Goal: Task Accomplishment & Management: Complete application form

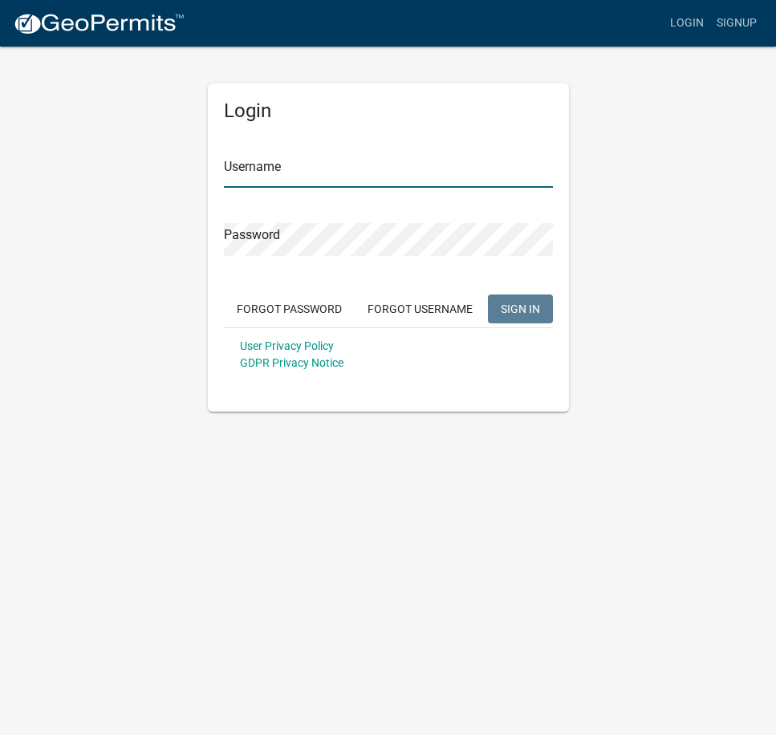
click at [327, 173] on input "Username" at bounding box center [388, 171] width 329 height 33
type input "p"
type input "Pemlaw"
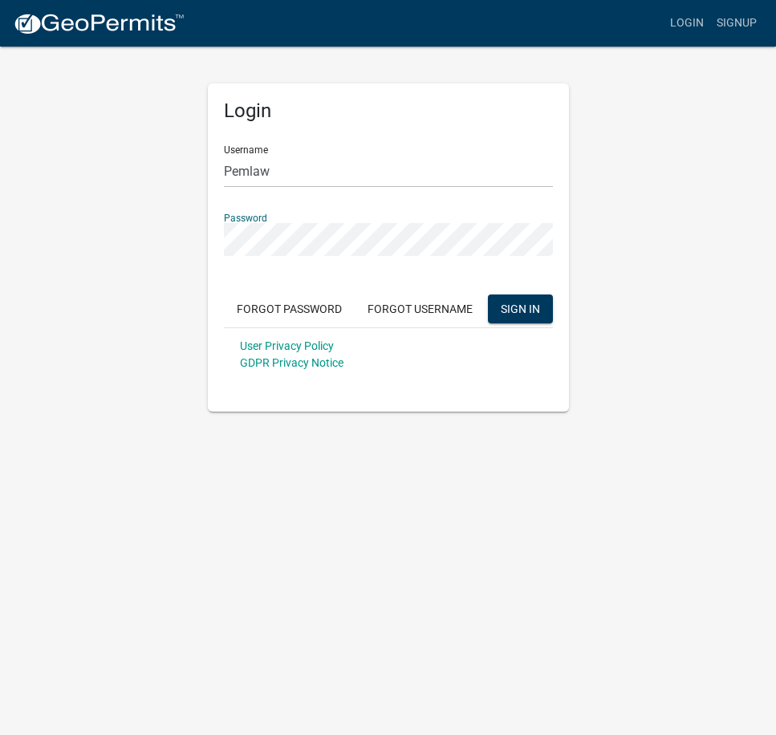
click at [488, 294] on button "SIGN IN" at bounding box center [520, 308] width 65 height 29
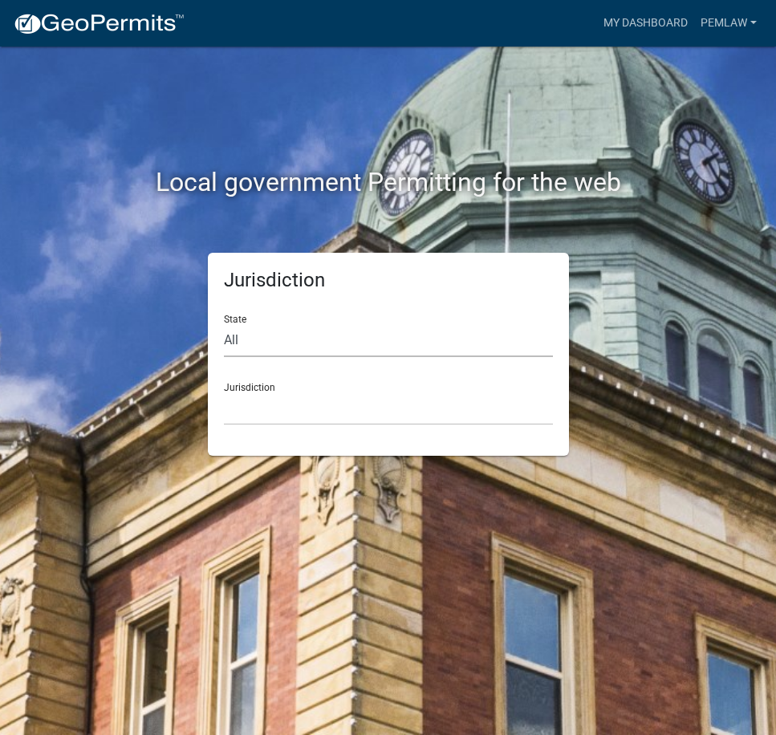
click at [390, 345] on select "All [US_STATE] [US_STATE] [US_STATE] [US_STATE] [US_STATE] [US_STATE] [US_STATE…" at bounding box center [388, 340] width 329 height 33
select select "[US_STATE]"
click at [224, 324] on select "All [US_STATE] [US_STATE] [US_STATE] [US_STATE] [US_STATE] [US_STATE] [US_STATE…" at bounding box center [388, 340] width 329 height 33
click at [306, 408] on select "[GEOGRAPHIC_DATA], [US_STATE] [GEOGRAPHIC_DATA], [US_STATE] [GEOGRAPHIC_DATA], …" at bounding box center [388, 408] width 329 height 33
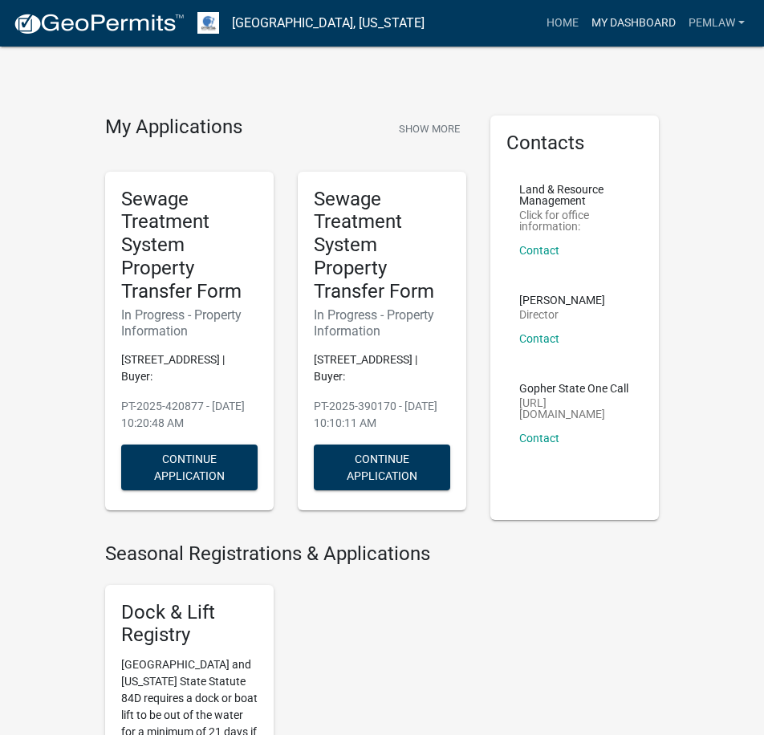
click at [611, 17] on link "My Dashboard" at bounding box center [633, 23] width 97 height 30
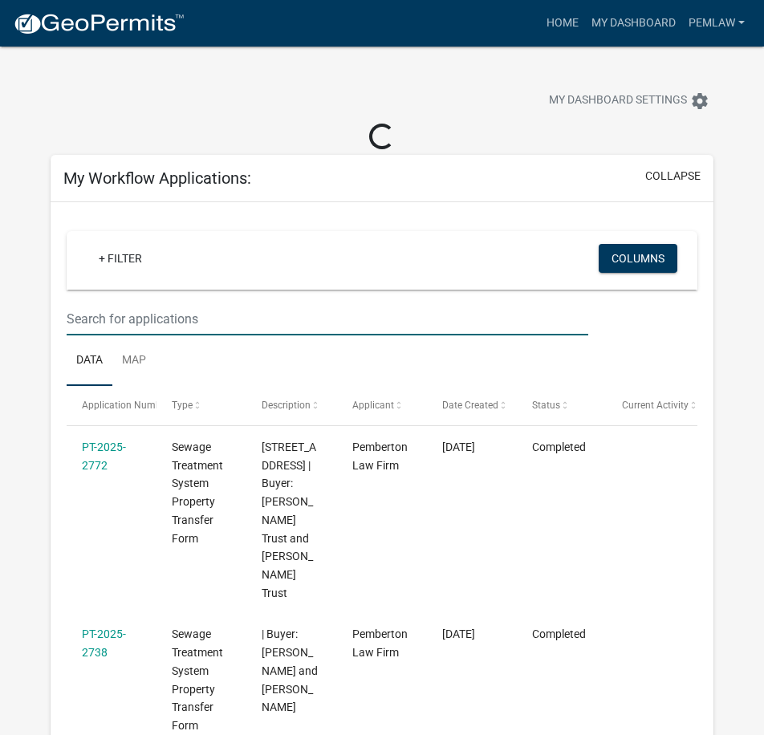
click at [236, 318] on input "text" at bounding box center [328, 318] width 522 height 33
type input "[PERSON_NAME]"
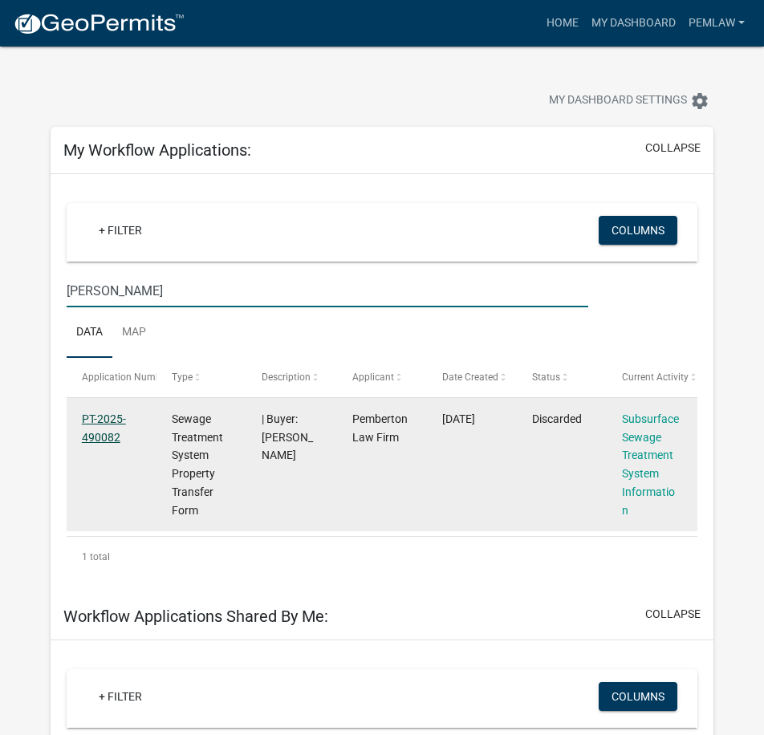
click at [94, 421] on link "PT-2025-490082" at bounding box center [104, 427] width 44 height 31
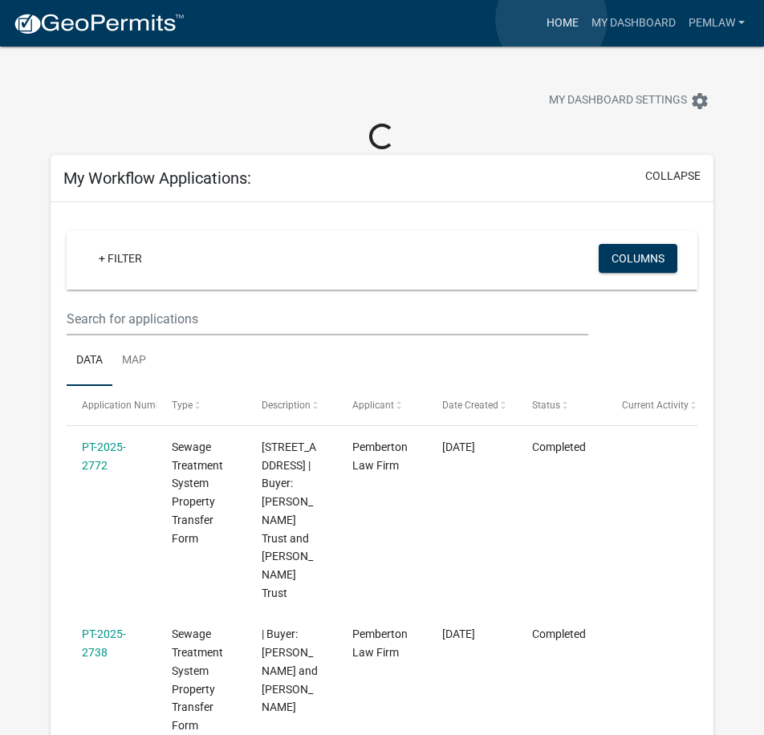
click at [551, 19] on link "Home" at bounding box center [562, 23] width 45 height 30
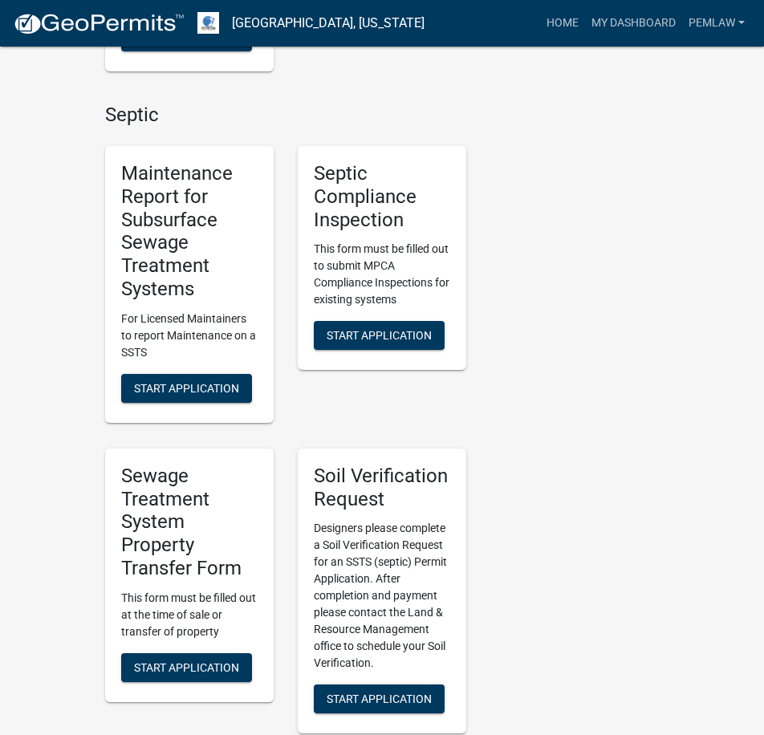
scroll to position [1123, 0]
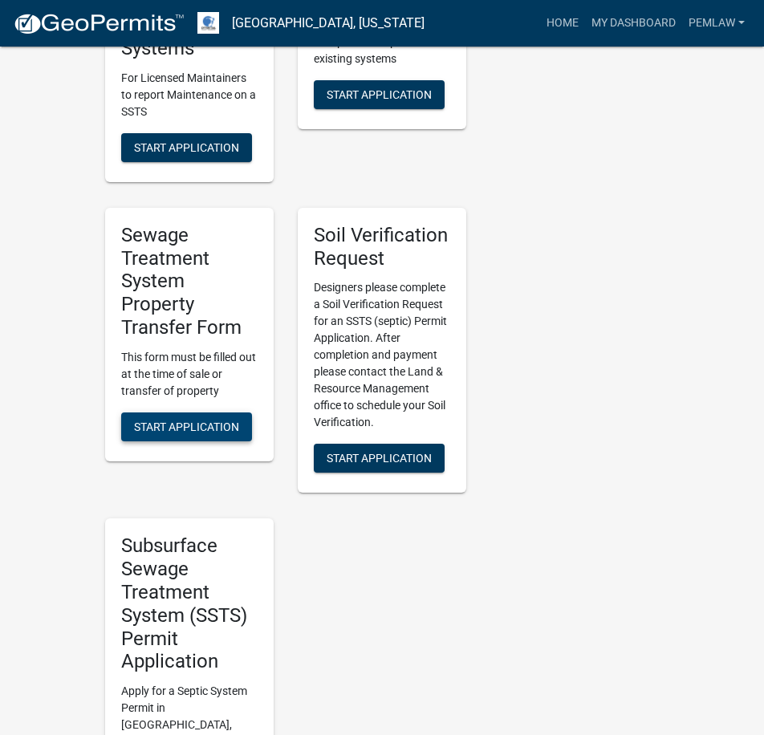
click at [179, 426] on span "Start Application" at bounding box center [186, 426] width 105 height 13
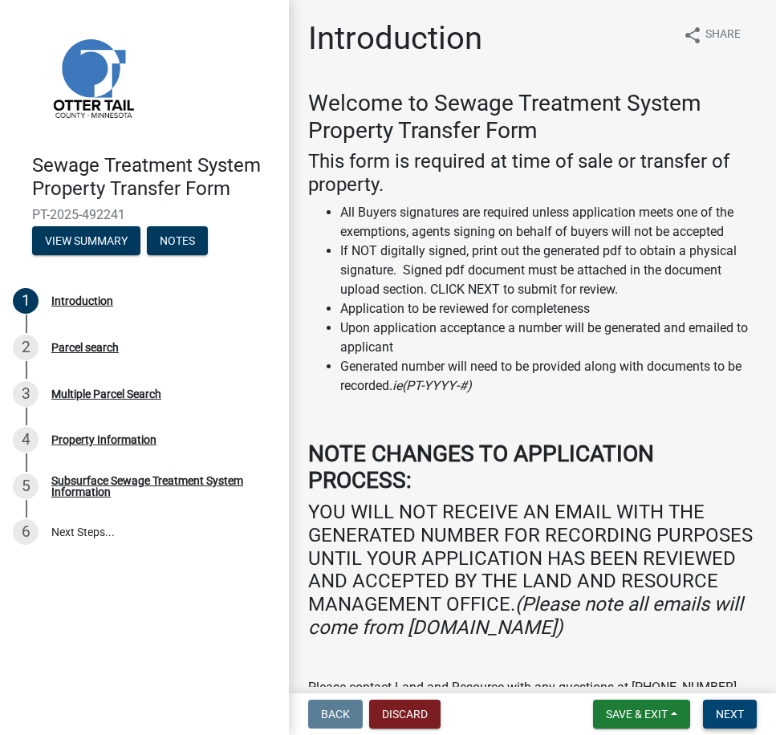
click at [723, 713] on span "Next" at bounding box center [730, 714] width 28 height 13
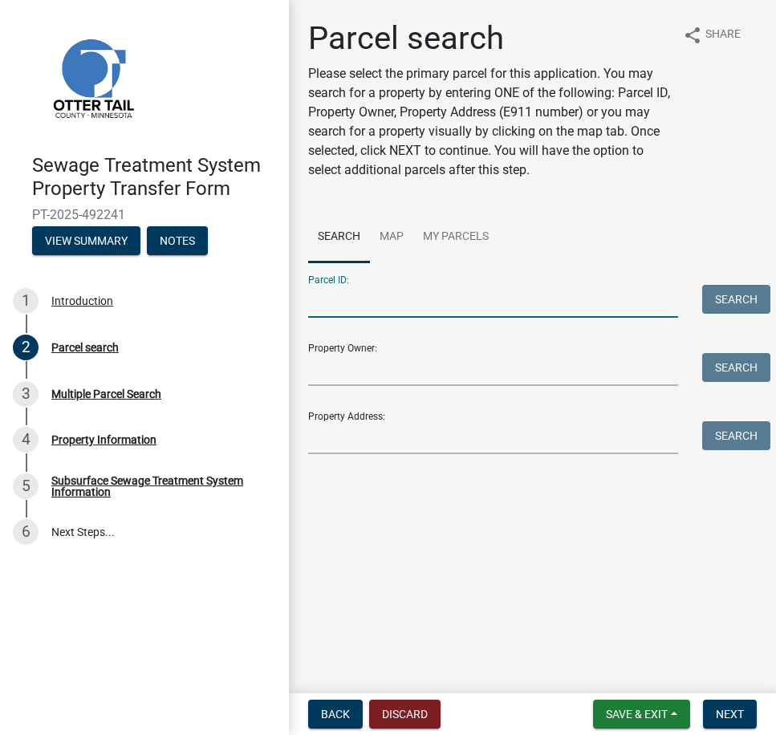
click at [432, 302] on input "Parcel ID:" at bounding box center [493, 301] width 370 height 33
type input "[PERSON_NAME]"
drag, startPoint x: 432, startPoint y: 302, endPoint x: 289, endPoint y: 304, distance: 142.8
click at [289, 304] on div "Parcel search Please select the primary parcel for this application. You may se…" at bounding box center [532, 243] width 487 height 449
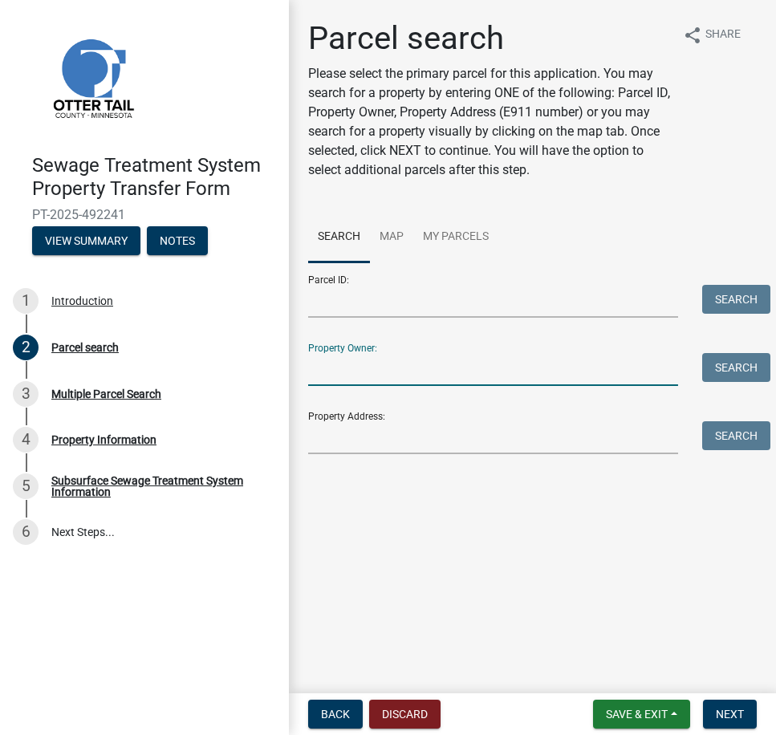
click at [404, 383] on input "Property Owner:" at bounding box center [493, 369] width 370 height 33
type input "[PERSON_NAME]"
click at [734, 379] on button "Search" at bounding box center [736, 367] width 68 height 29
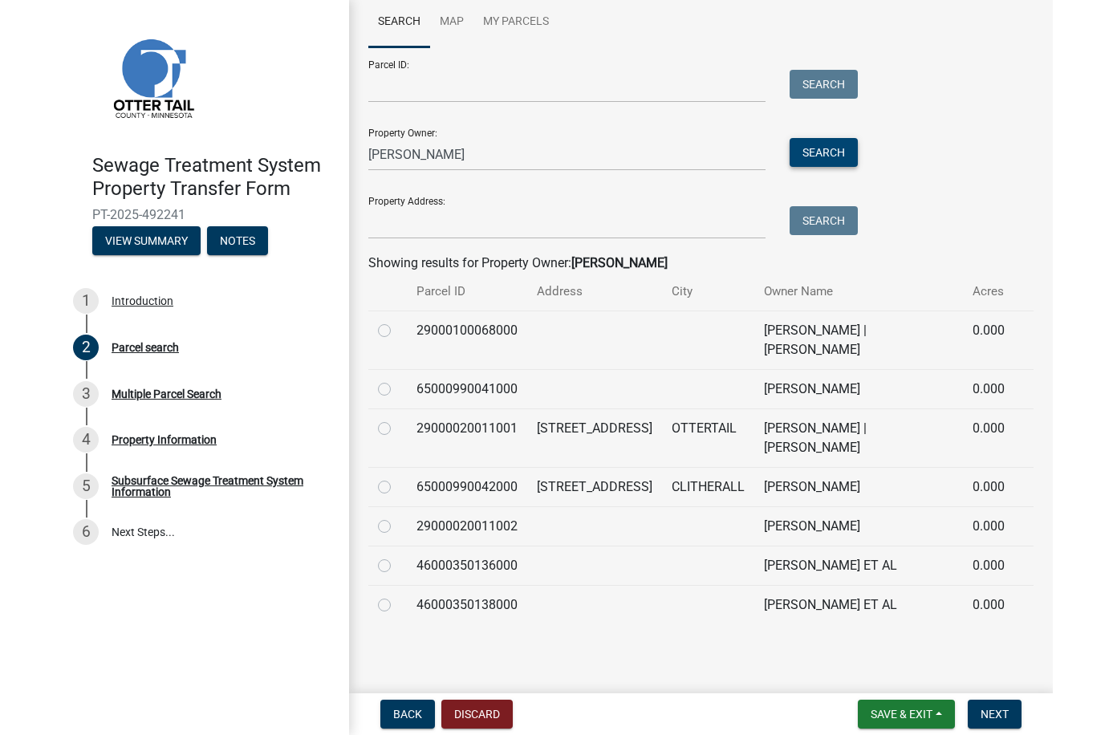
scroll to position [119, 0]
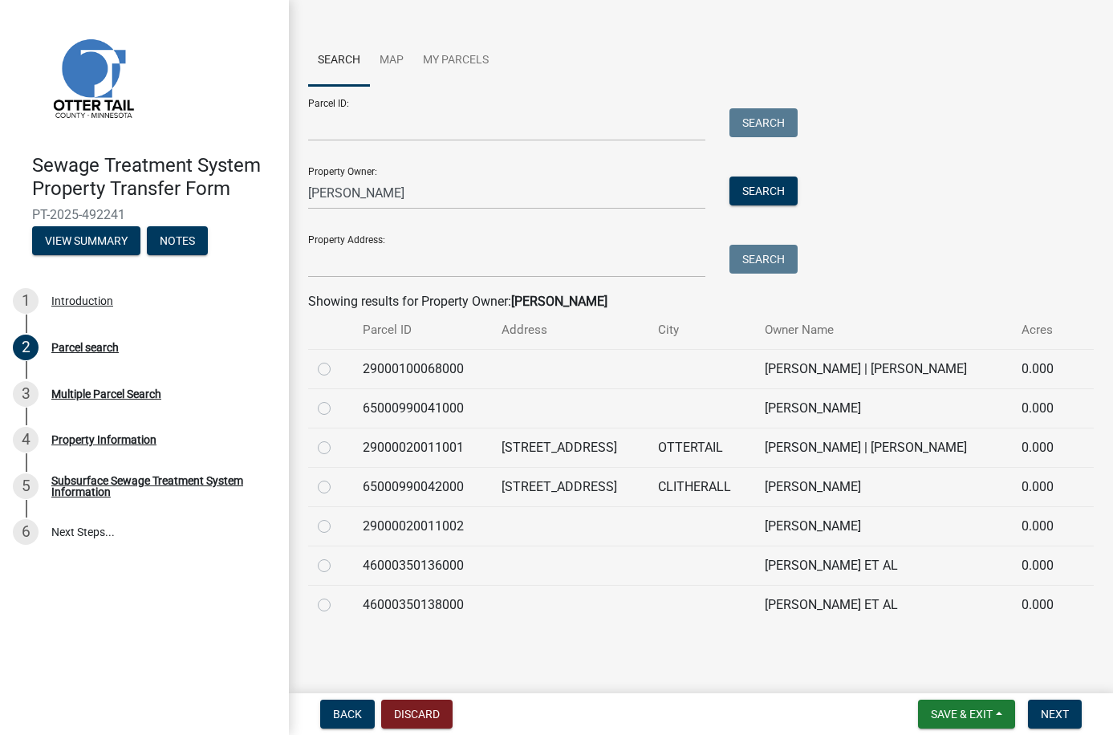
click at [337, 359] on label at bounding box center [337, 359] width 0 height 0
click at [337, 367] on input "radio" at bounding box center [342, 364] width 10 height 10
radio input "true"
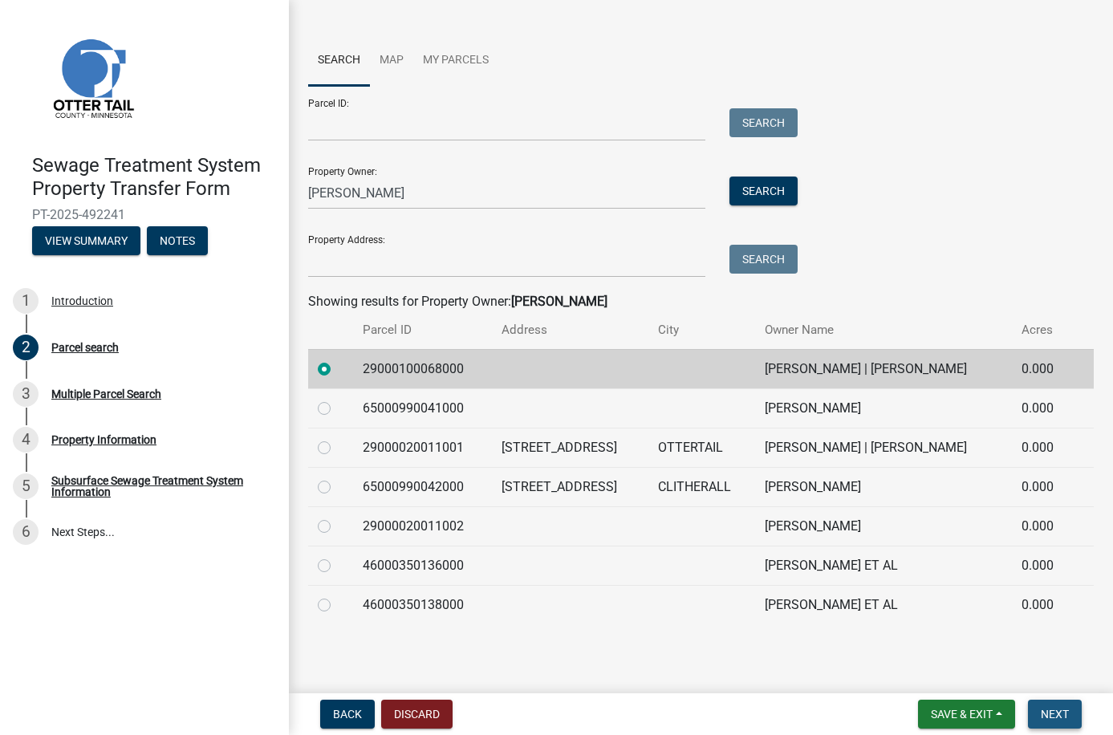
click at [775, 714] on span "Next" at bounding box center [1055, 714] width 28 height 13
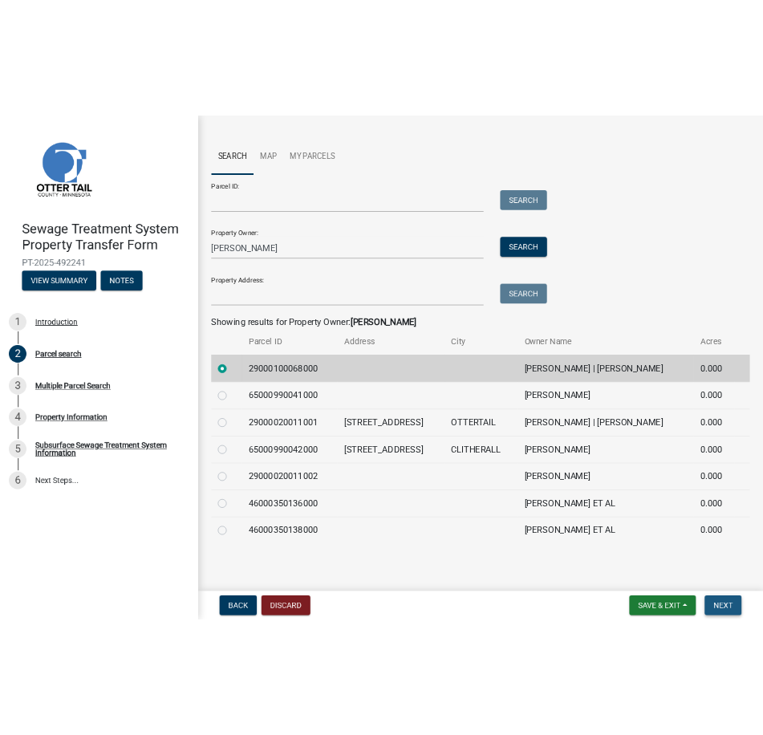
scroll to position [0, 0]
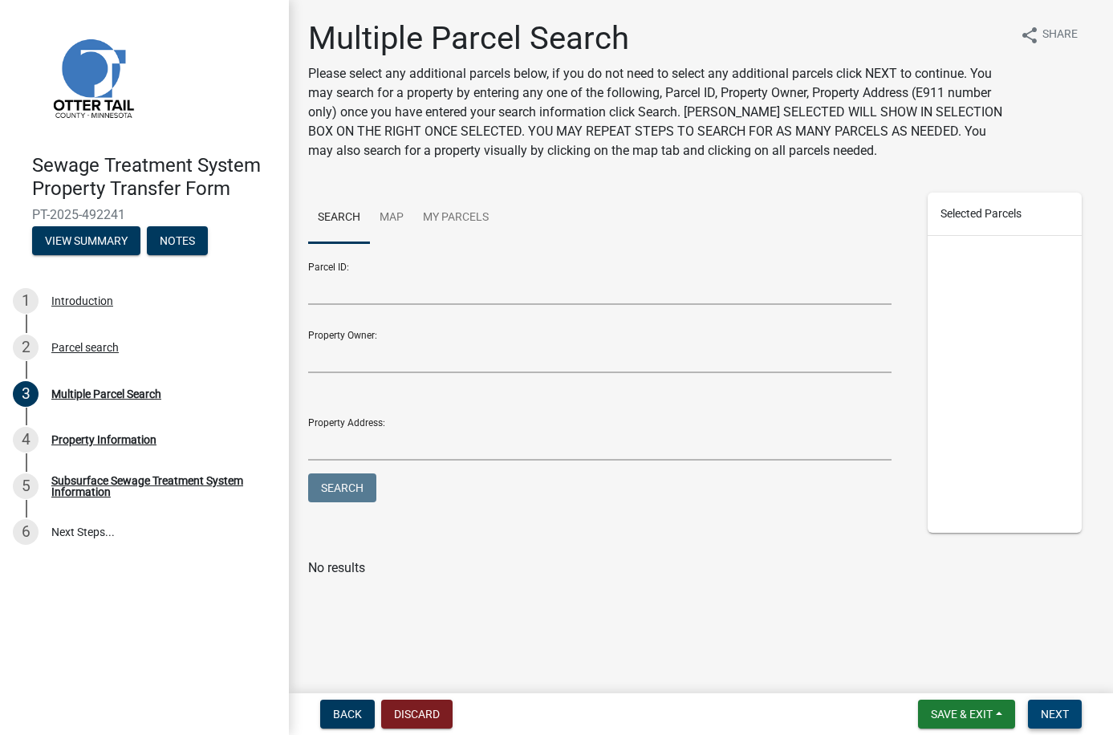
click at [775, 712] on span "Next" at bounding box center [1055, 714] width 28 height 13
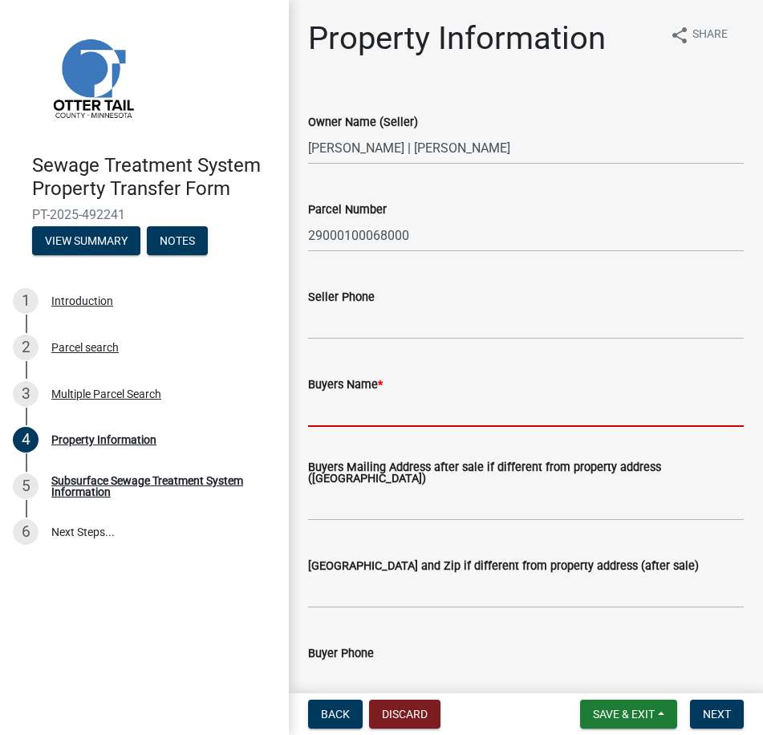
click at [538, 424] on input "Buyers Name *" at bounding box center [526, 410] width 436 height 33
type input "b"
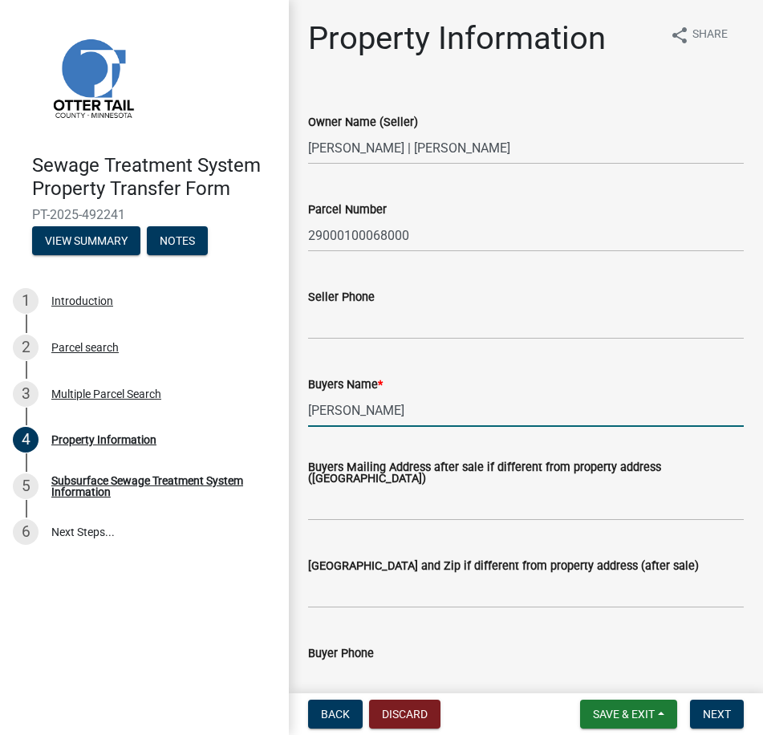
type input "[PERSON_NAME]"
click at [556, 448] on div "Buyers Mailing Address after sale if different from property address ([GEOGRAPH…" at bounding box center [526, 480] width 436 height 81
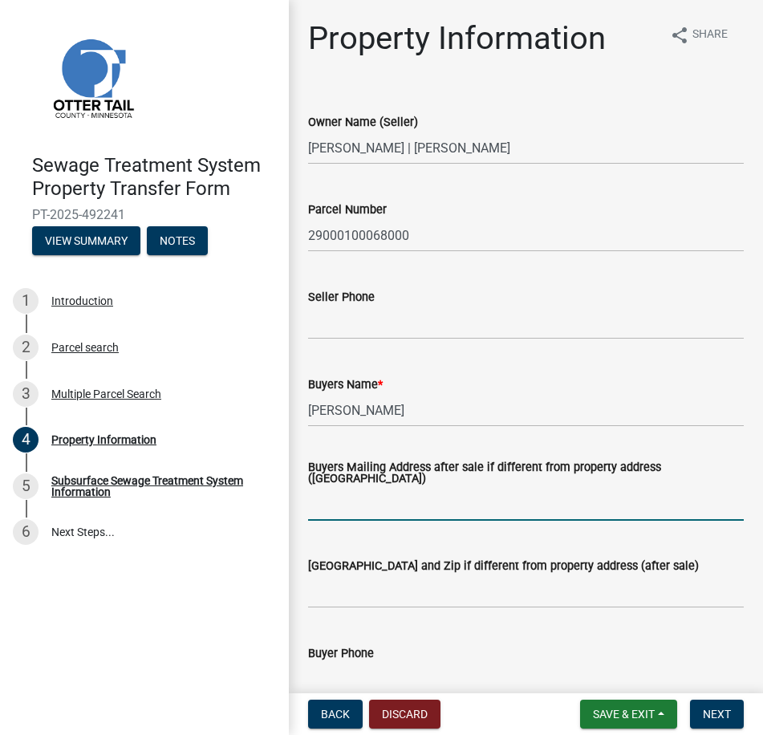
click at [499, 509] on input "Buyers Mailing Address after sale if different from property address ([GEOGRAPH…" at bounding box center [526, 504] width 436 height 33
type input "[STREET_ADDRESS]"
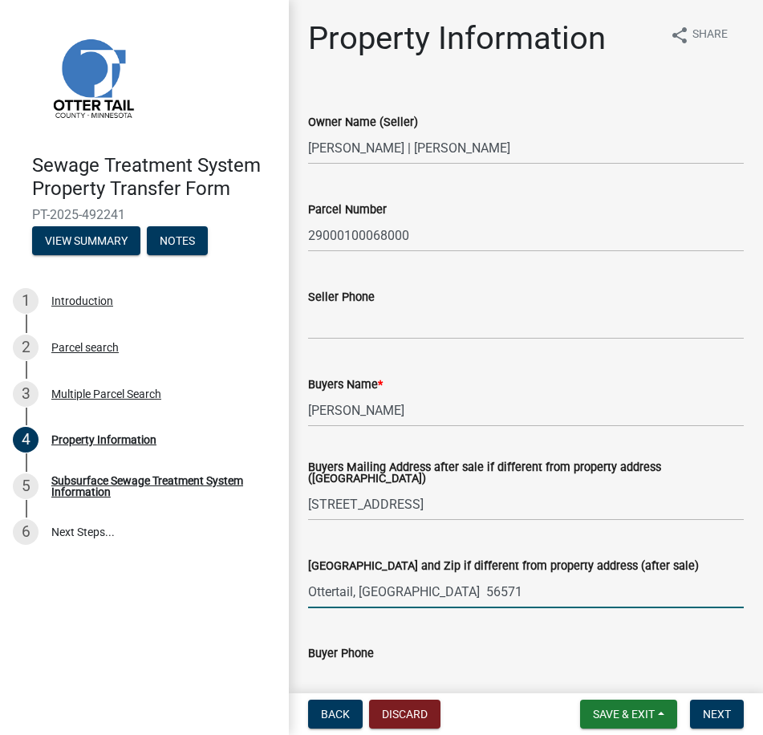
type input "Ottertail, [GEOGRAPHIC_DATA] 56571"
click at [560, 534] on div "[GEOGRAPHIC_DATA] and Zip if different from property address (after sale) [GEOG…" at bounding box center [526, 570] width 436 height 75
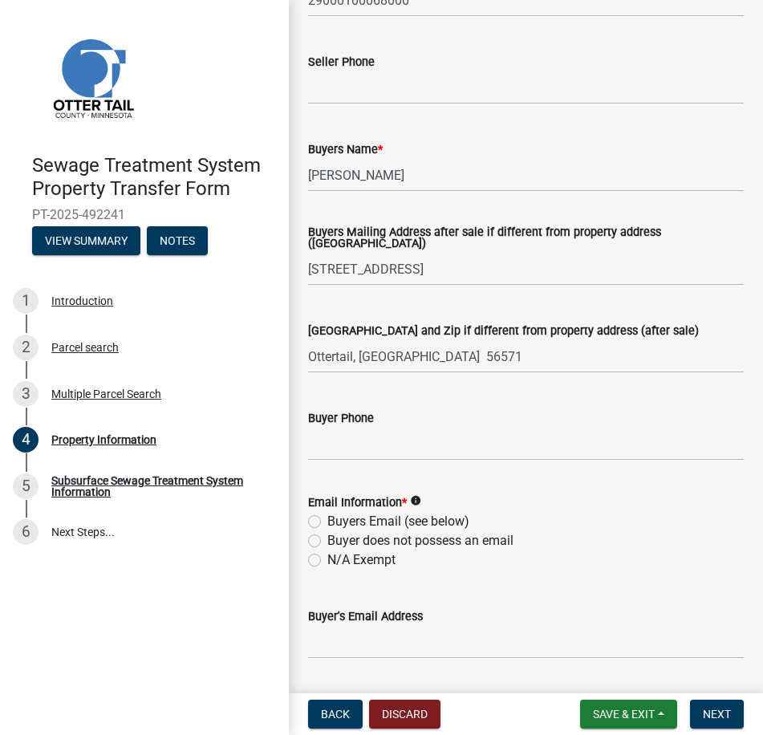
scroll to position [241, 0]
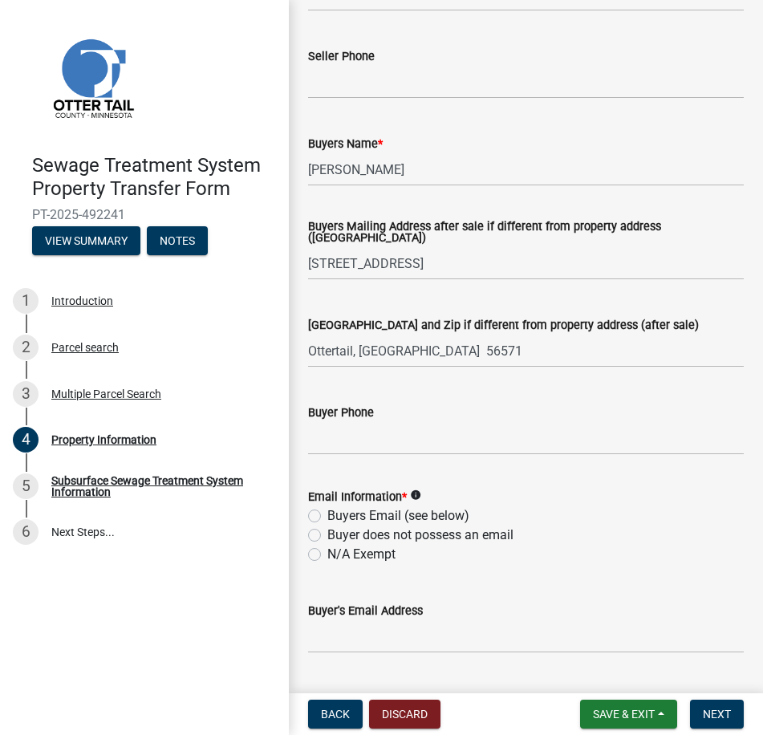
click at [327, 556] on label "N/A Exempt" at bounding box center [361, 554] width 68 height 19
click at [327, 555] on input "N/A Exempt" at bounding box center [332, 550] width 10 height 10
radio input "true"
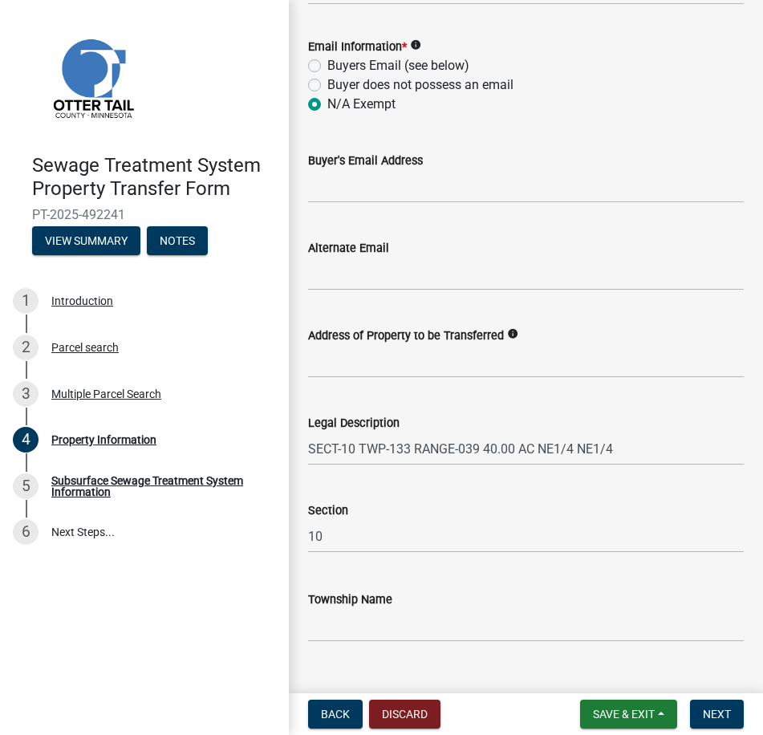
scroll to position [722, 0]
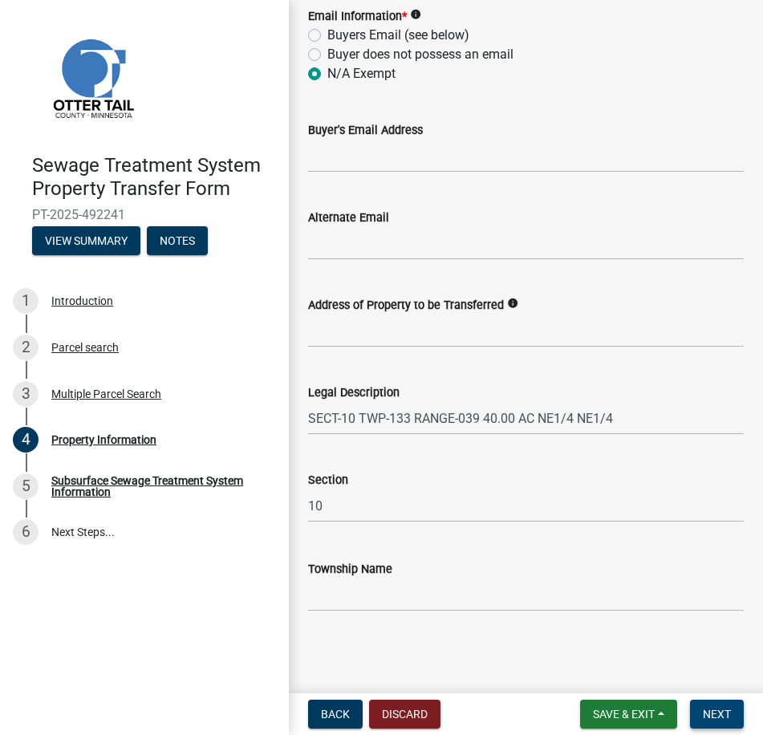
click at [716, 711] on span "Next" at bounding box center [717, 714] width 28 height 13
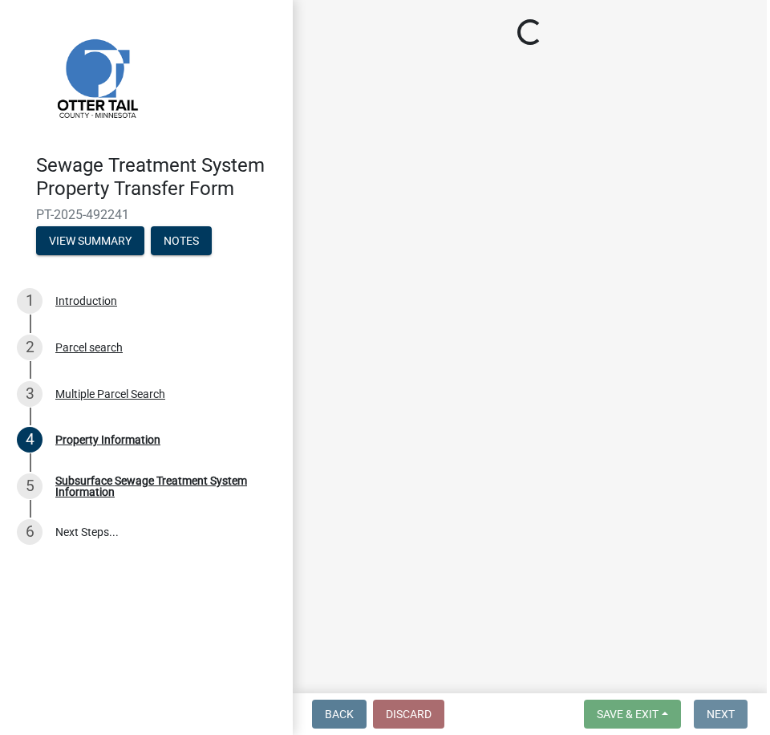
scroll to position [0, 0]
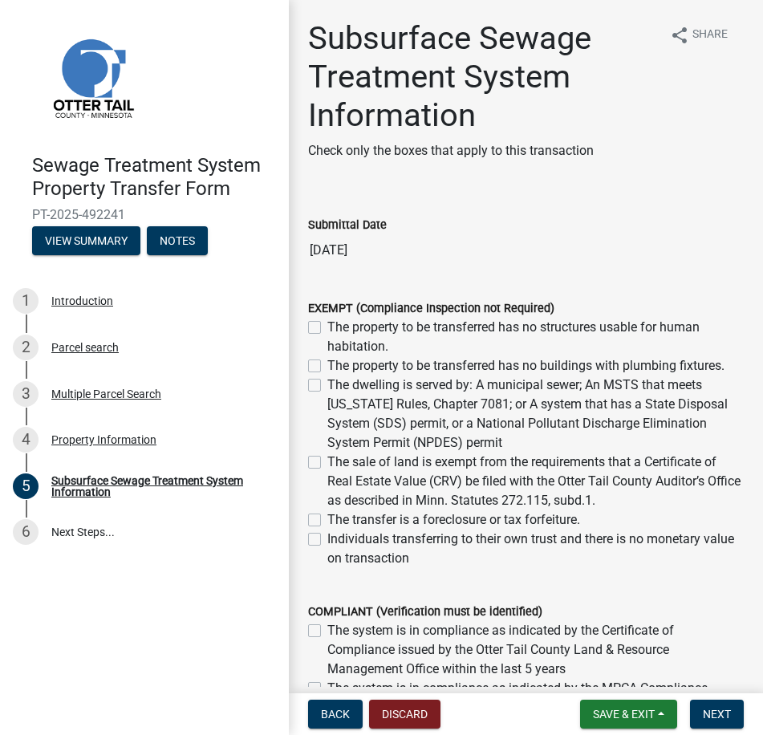
click at [327, 462] on label "The sale of land is exempt from the requirements that a Certificate of Real Est…" at bounding box center [535, 481] width 416 height 58
click at [327, 462] on input "The sale of land is exempt from the requirements that a Certificate of Real Est…" at bounding box center [332, 457] width 10 height 10
checkbox input "true"
checkbox input "false"
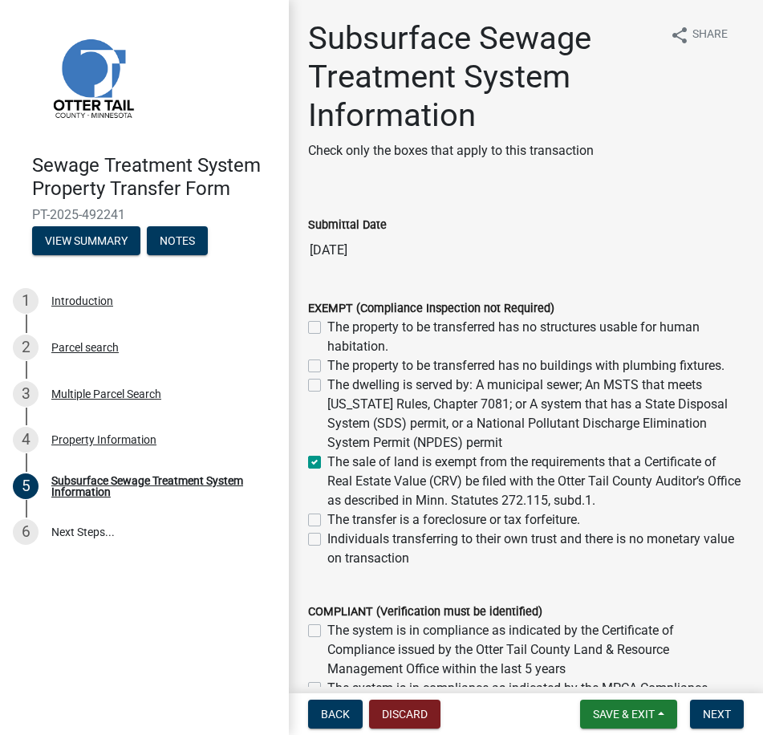
checkbox input "false"
checkbox input "true"
checkbox input "false"
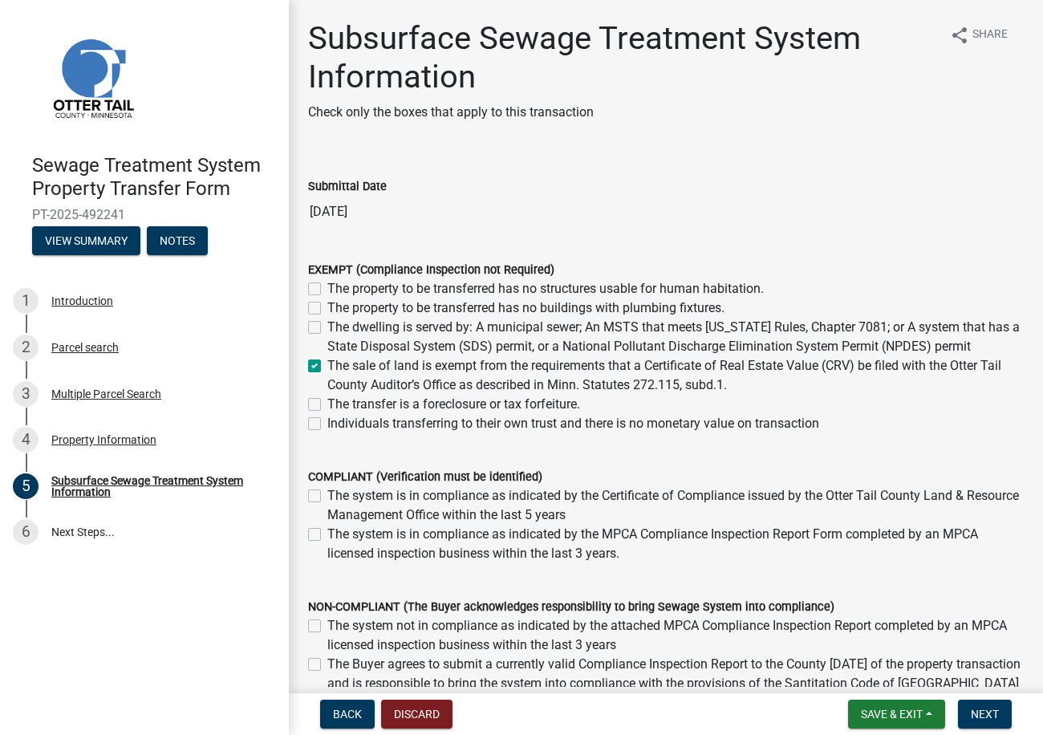
click at [327, 292] on label "The property to be transferred has no structures usable for human habitation." at bounding box center [545, 288] width 436 height 19
click at [327, 290] on input "The property to be transferred has no structures usable for human habitation." at bounding box center [332, 284] width 10 height 10
checkbox input "true"
checkbox input "false"
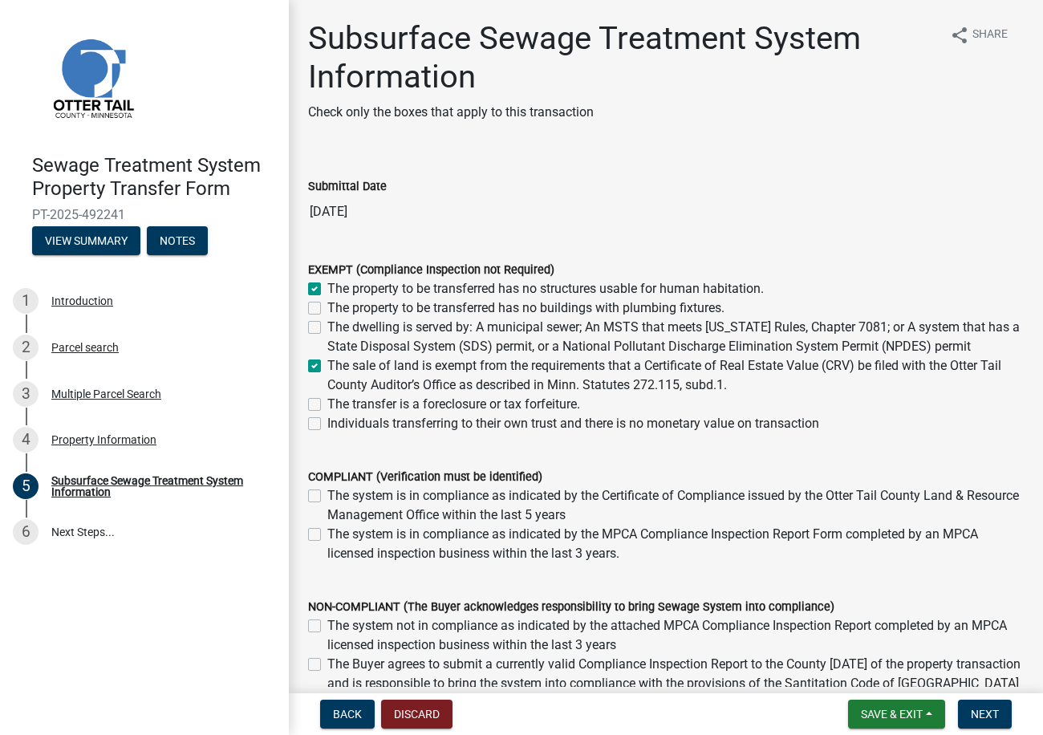
checkbox input "true"
checkbox input "false"
click at [327, 310] on label "The property to be transferred has no buildings with plumbing fixtures." at bounding box center [525, 307] width 397 height 19
click at [327, 309] on input "The property to be transferred has no buildings with plumbing fixtures." at bounding box center [332, 303] width 10 height 10
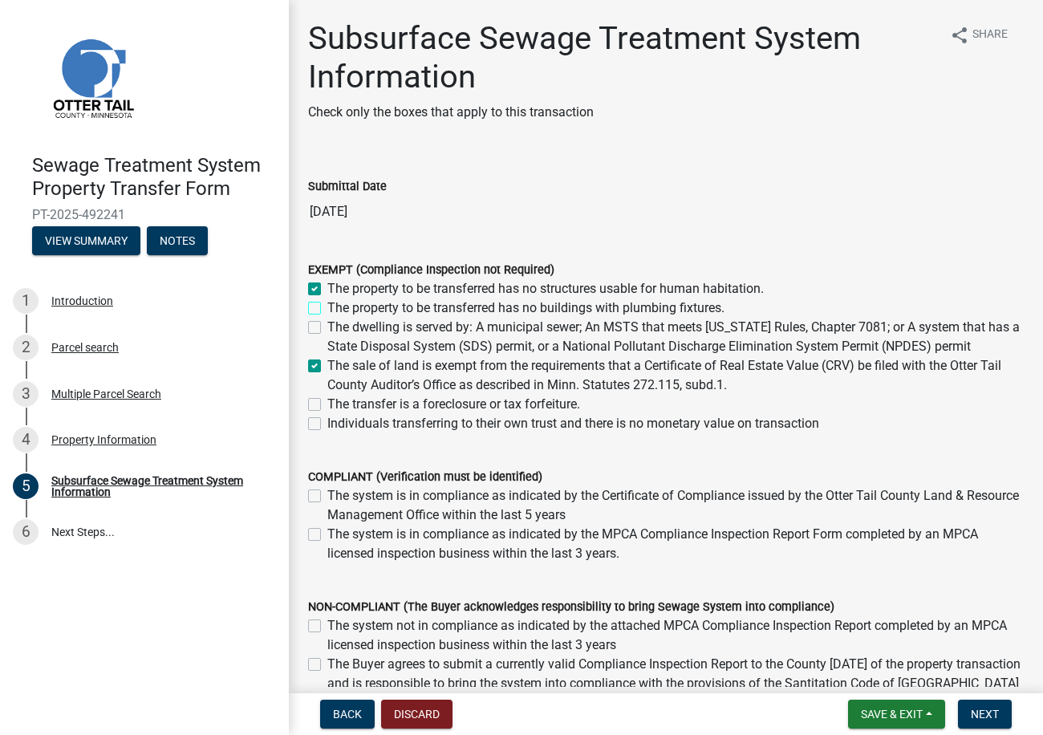
checkbox input "true"
checkbox input "false"
checkbox input "true"
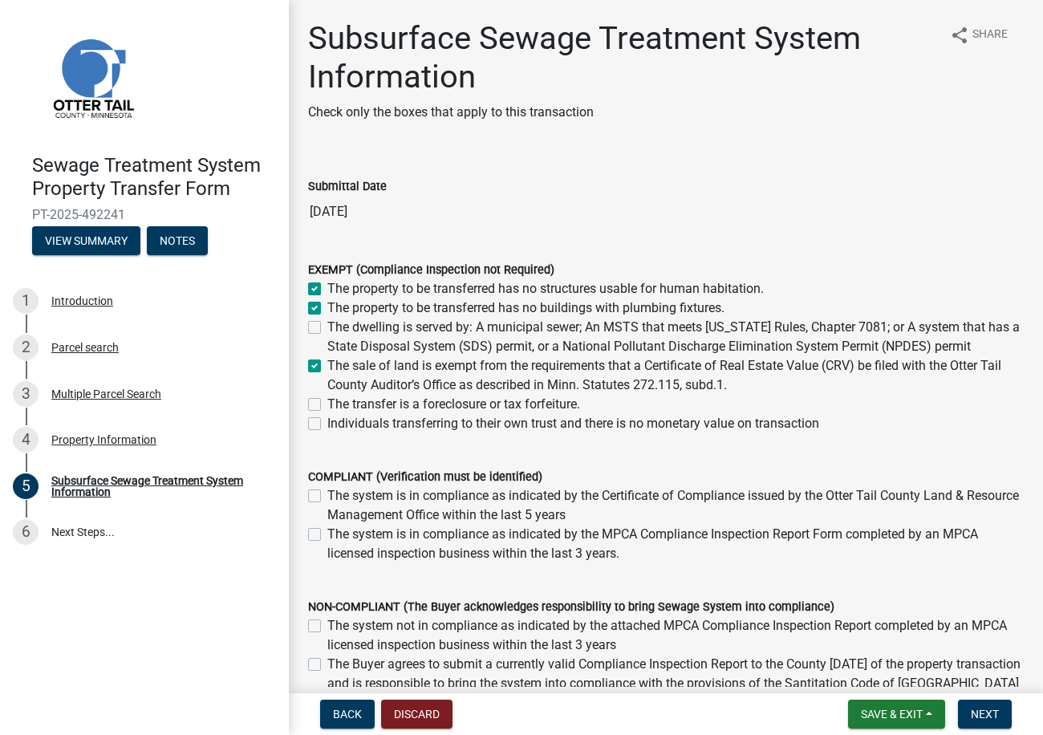
checkbox input "false"
drag, startPoint x: 317, startPoint y: 286, endPoint x: 317, endPoint y: 307, distance: 21.7
click at [327, 286] on label "The property to be transferred has no structures usable for human habitation." at bounding box center [545, 288] width 436 height 19
click at [327, 286] on input "The property to be transferred has no structures usable for human habitation." at bounding box center [332, 284] width 10 height 10
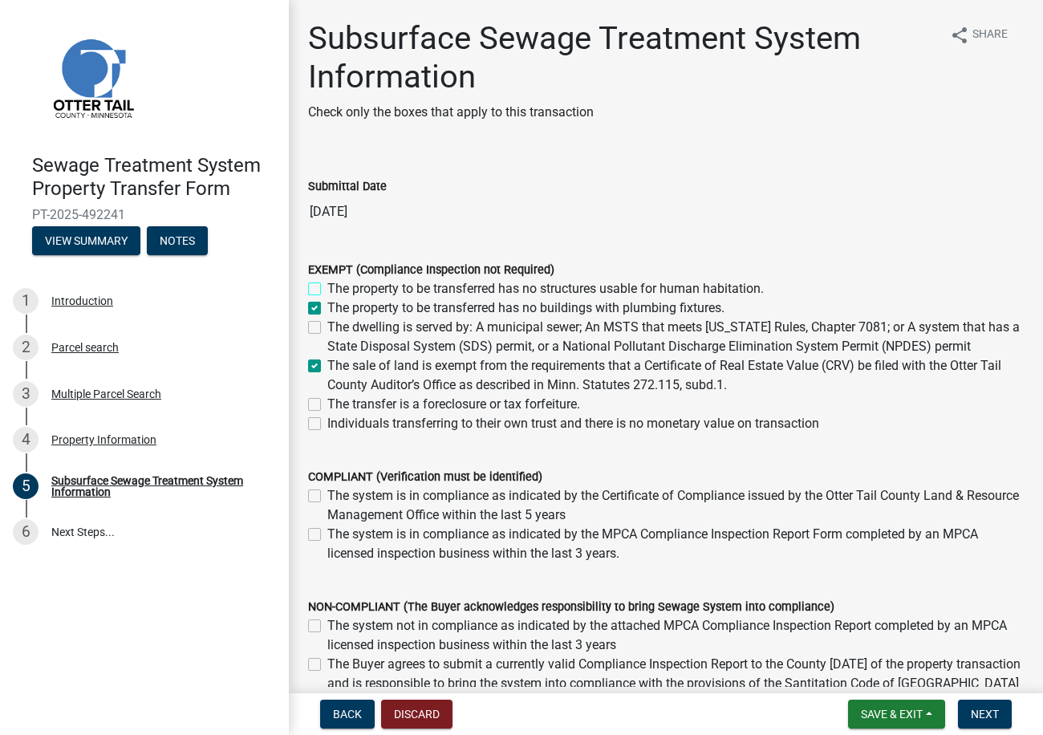
checkbox input "false"
checkbox input "true"
checkbox input "false"
checkbox input "true"
checkbox input "false"
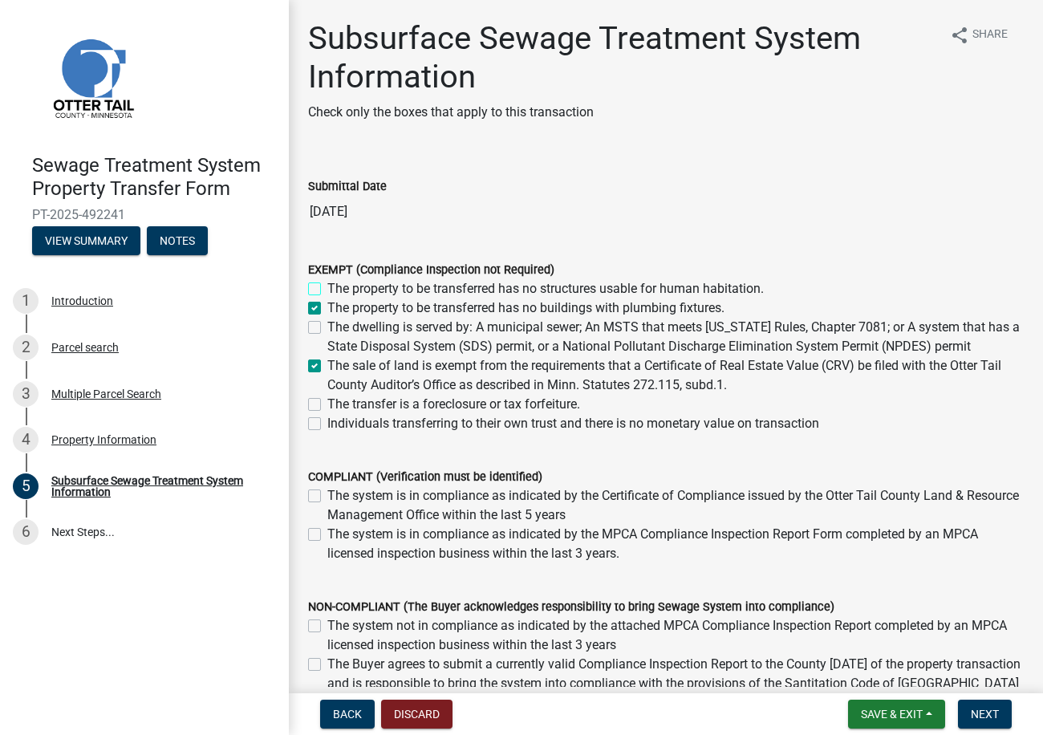
checkbox input "false"
drag, startPoint x: 317, startPoint y: 309, endPoint x: 379, endPoint y: 175, distance: 147.9
click at [327, 310] on label "The property to be transferred has no buildings with plumbing fixtures." at bounding box center [525, 307] width 397 height 19
click at [327, 309] on input "The property to be transferred has no buildings with plumbing fixtures." at bounding box center [332, 303] width 10 height 10
checkbox input "false"
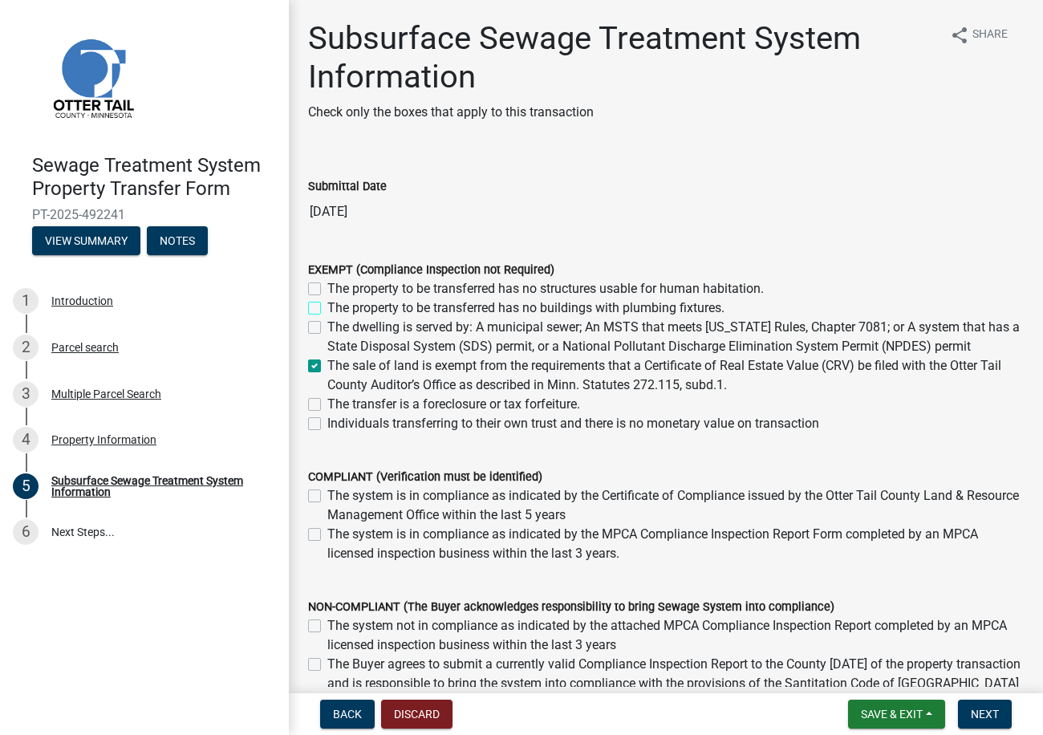
checkbox input "false"
checkbox input "true"
checkbox input "false"
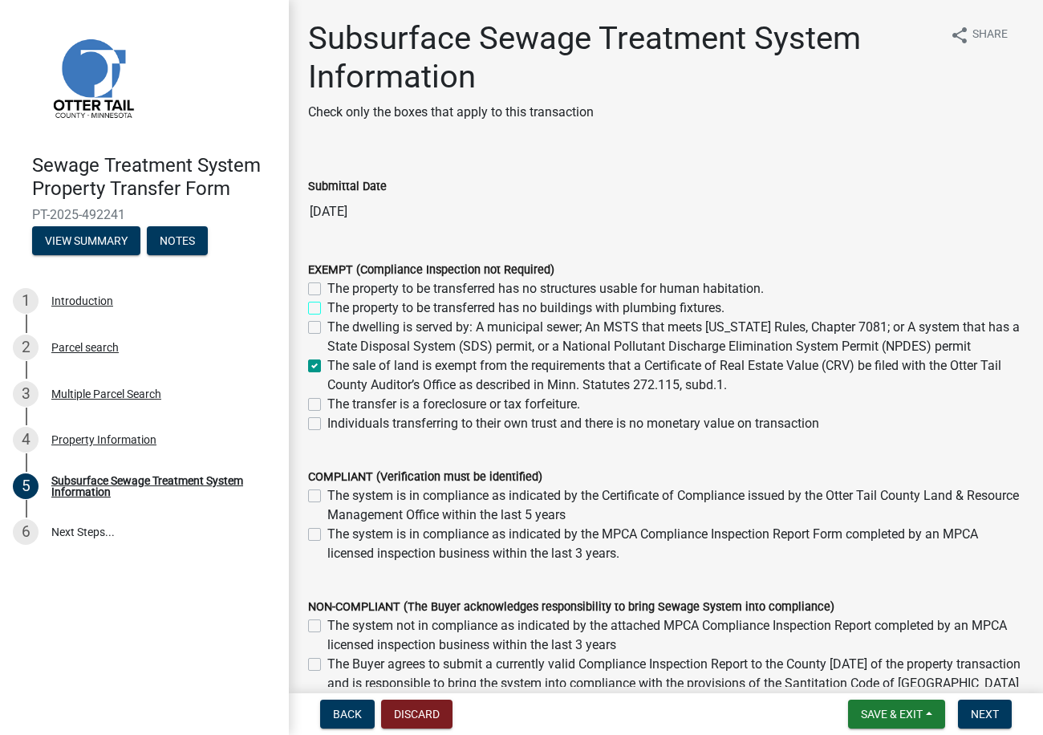
checkbox input "false"
click at [775, 713] on span "Next" at bounding box center [985, 714] width 28 height 13
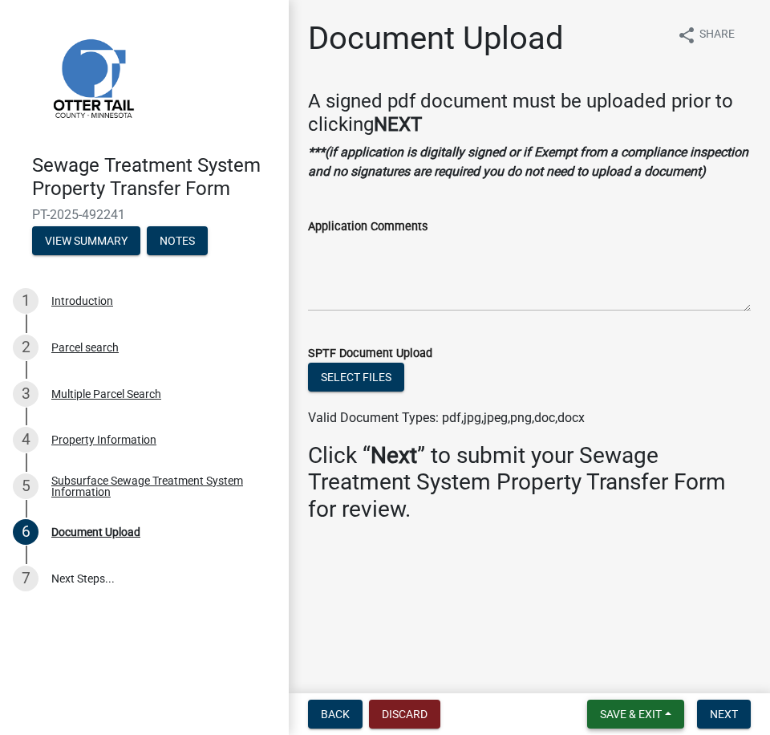
click at [635, 710] on span "Save & Exit" at bounding box center [631, 714] width 62 height 13
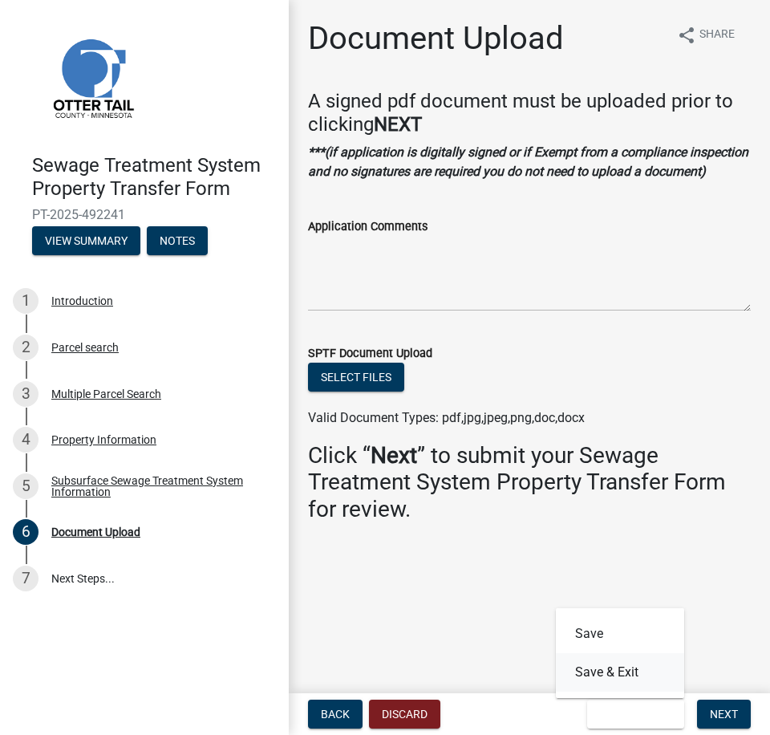
click at [623, 674] on button "Save & Exit" at bounding box center [620, 672] width 128 height 39
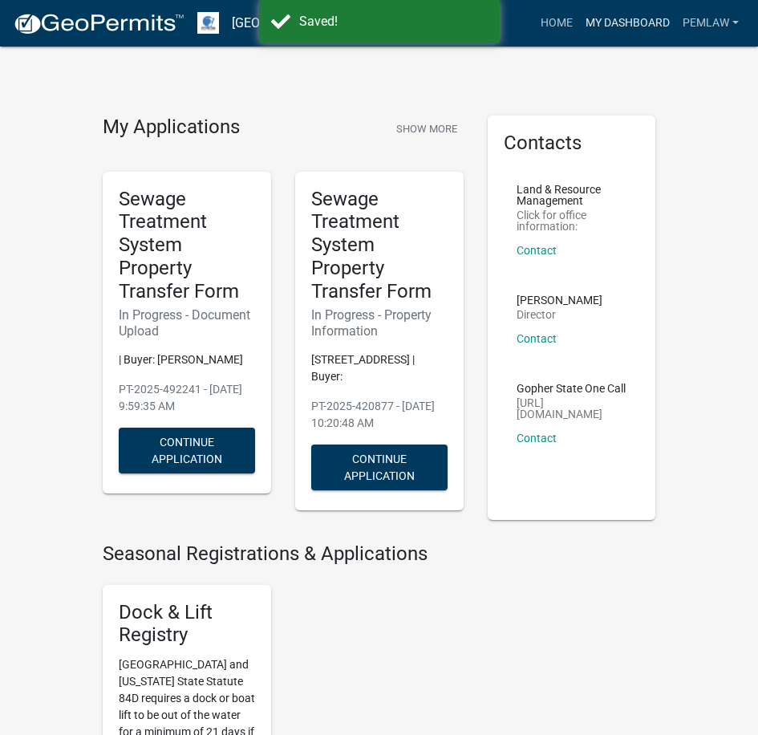
click at [617, 29] on link "My Dashboard" at bounding box center [627, 23] width 97 height 30
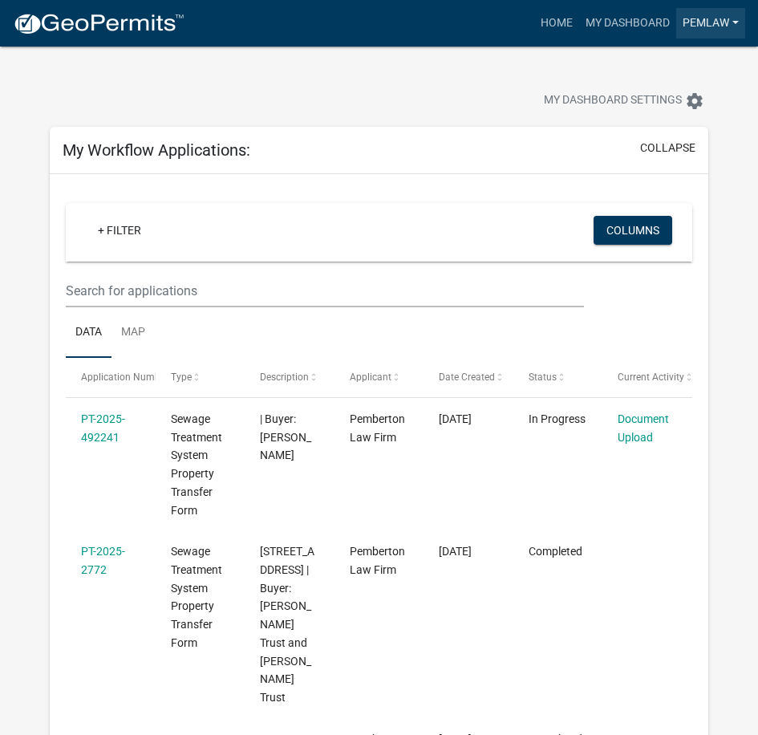
click at [706, 24] on link "Pemlaw" at bounding box center [710, 23] width 69 height 30
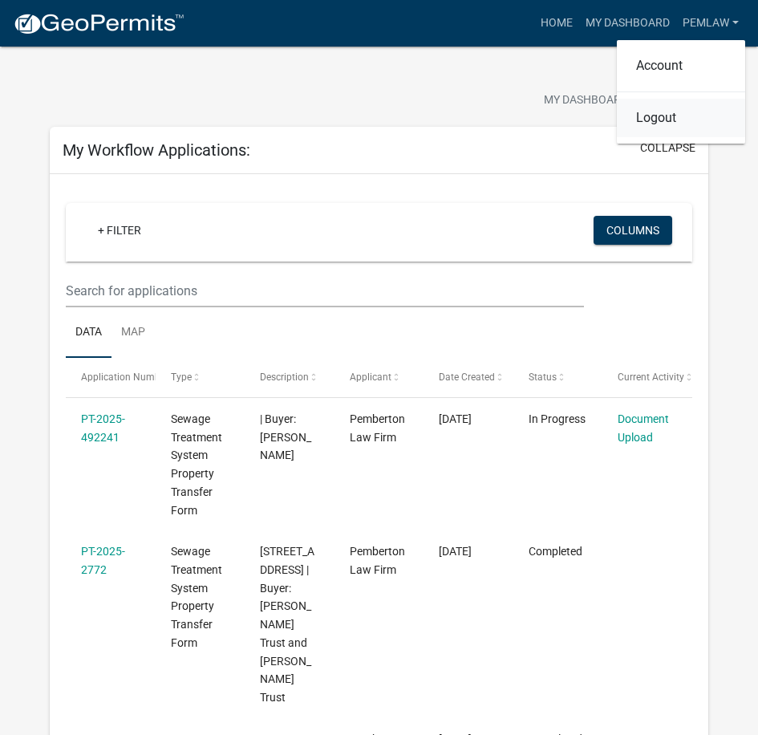
click at [671, 128] on link "Logout" at bounding box center [681, 118] width 128 height 39
